Goal: Browse casually

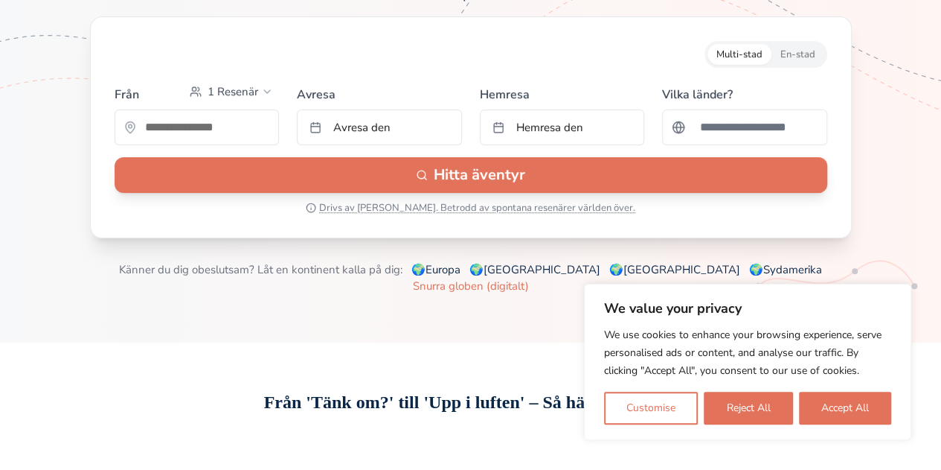
scroll to position [265, 0]
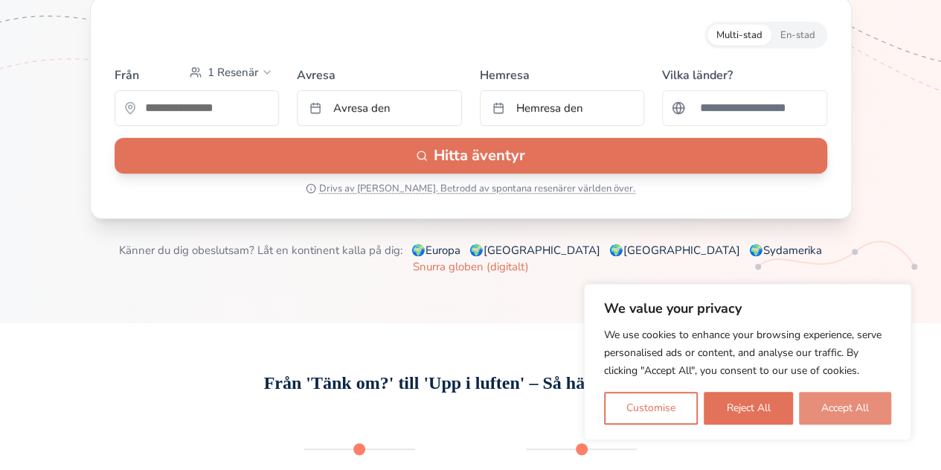
click at [855, 403] on button "Accept All" at bounding box center [845, 407] width 92 height 33
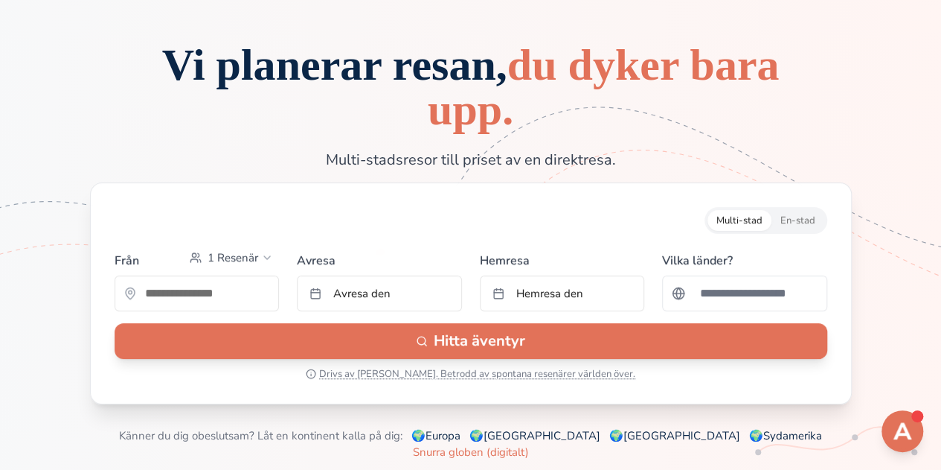
scroll to position [0, 0]
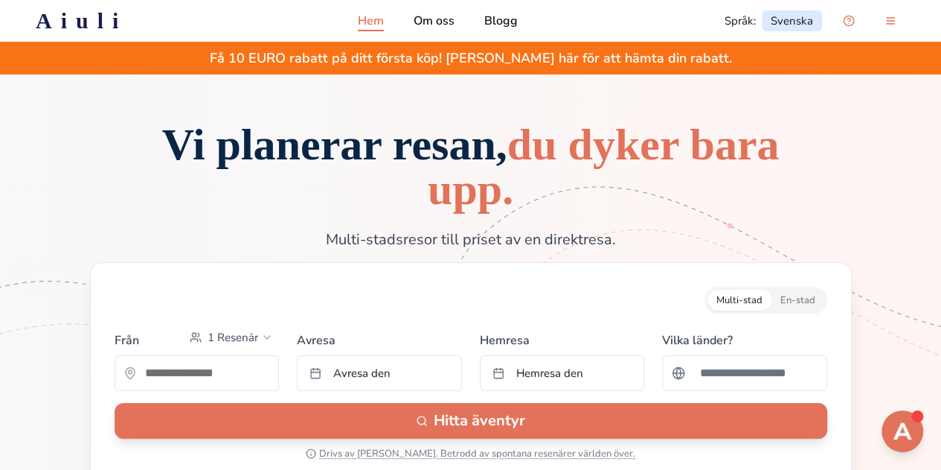
click at [304, 210] on h1 "Vi planerar resan, du dyker bara upp." at bounding box center [471, 166] width 667 height 89
drag, startPoint x: 597, startPoint y: 201, endPoint x: 278, endPoint y: 178, distance: 319.3
click at [278, 178] on h1 "Vi planerar resan, du dyker bara upp." at bounding box center [471, 166] width 667 height 89
drag, startPoint x: 159, startPoint y: 145, endPoint x: 519, endPoint y: 175, distance: 361.4
click at [519, 175] on span "Vi planerar resan, du dyker bara upp." at bounding box center [471, 167] width 618 height 94
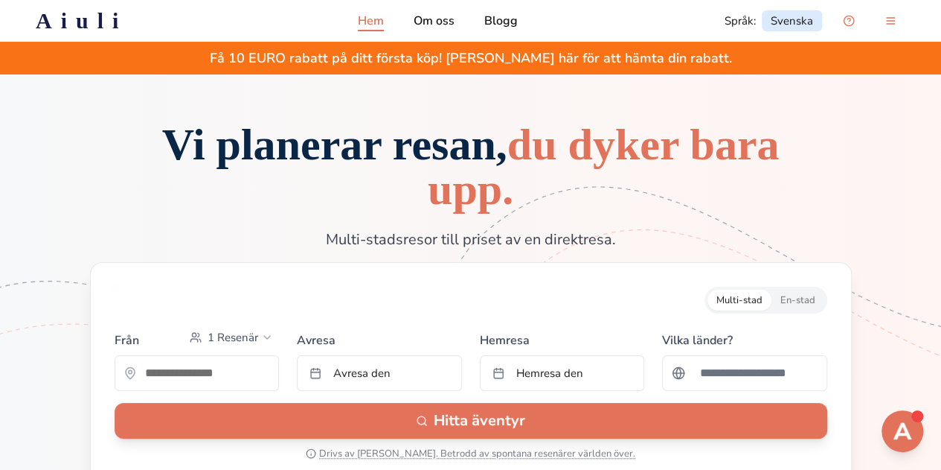
drag, startPoint x: 459, startPoint y: 133, endPoint x: 577, endPoint y: 207, distance: 138.8
click at [577, 207] on span "Vi planerar resan, du dyker bara upp." at bounding box center [471, 167] width 618 height 94
drag, startPoint x: 577, startPoint y: 240, endPoint x: 429, endPoint y: 245, distance: 148.9
click at [429, 245] on p "Multi-stadsresor till priset av en direktresa." at bounding box center [471, 239] width 500 height 21
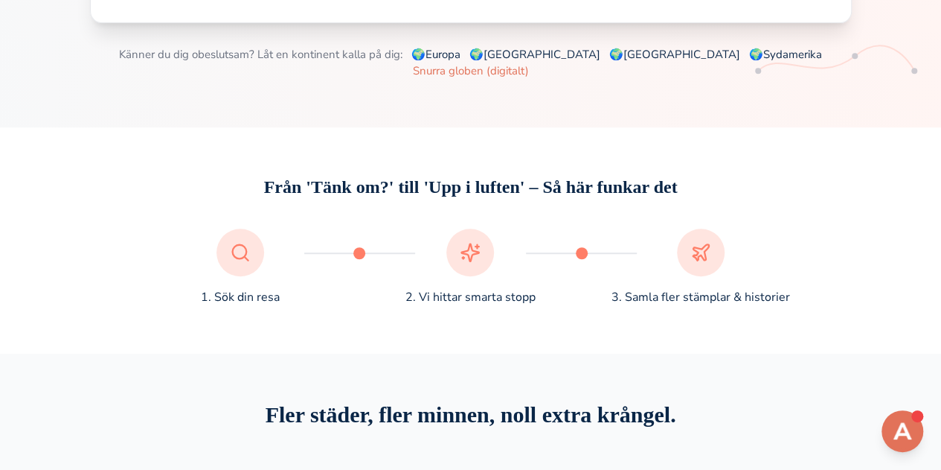
scroll to position [467, 0]
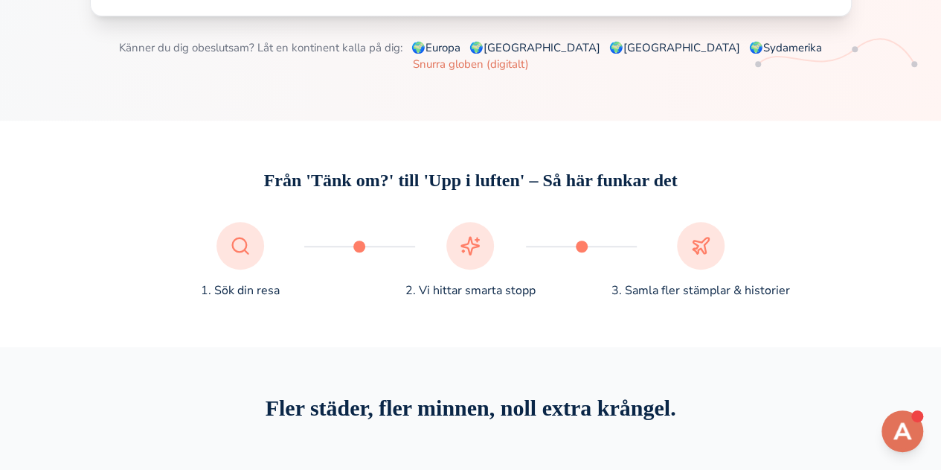
drag, startPoint x: 422, startPoint y: 186, endPoint x: 620, endPoint y: 182, distance: 198.0
click at [620, 182] on h2 "Från 'Tänk om?' till 'Upp i luften' – Så här funkar det" at bounding box center [471, 180] width 667 height 24
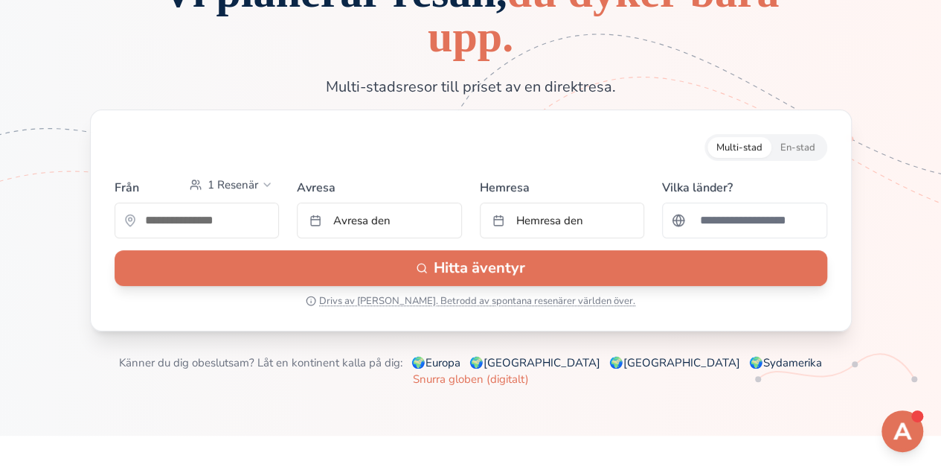
scroll to position [0, 0]
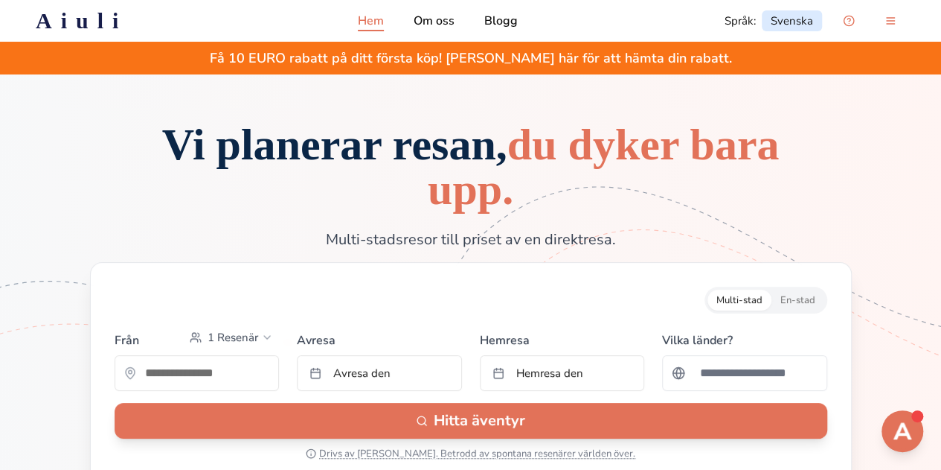
click at [611, 219] on div "Vi planerar resan, du dyker bara upp. Multi-stadsresor till priset av en direkt…" at bounding box center [471, 331] width 846 height 418
click at [900, 434] on img "Open support chat" at bounding box center [902, 431] width 32 height 32
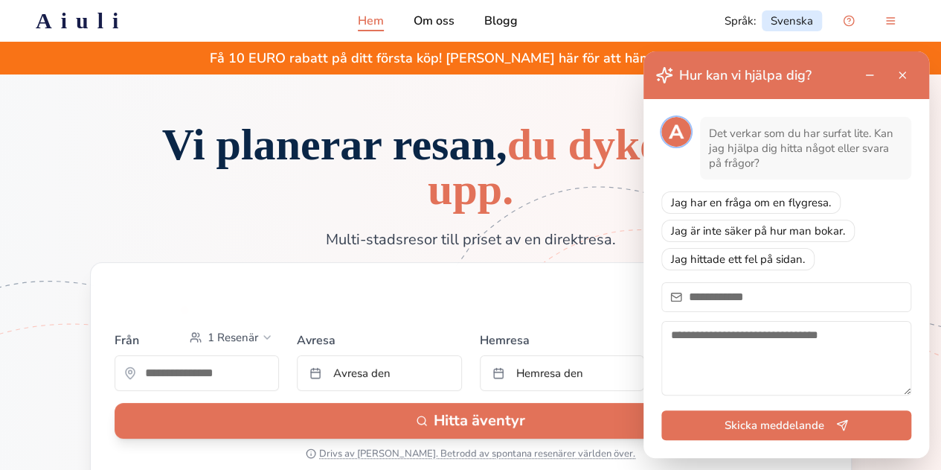
click at [570, 270] on form "Multi-stad En-stad Från 1 Resenär Avresa Avresa den Hemresa Hemresa den Vilka l…" at bounding box center [471, 373] width 762 height 222
click at [761, 80] on span "Hur kan vi hjälpa dig?" at bounding box center [745, 75] width 132 height 21
click at [903, 74] on button "Close support chat" at bounding box center [903, 75] width 30 height 30
